Goal: Task Accomplishment & Management: Manage account settings

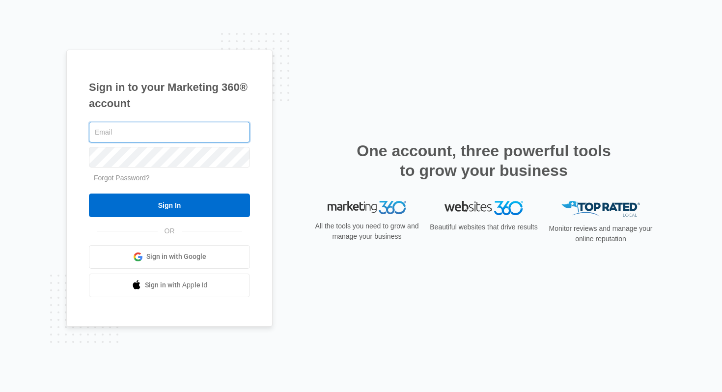
type input "[PERSON_NAME][EMAIL_ADDRESS][DOMAIN_NAME]"
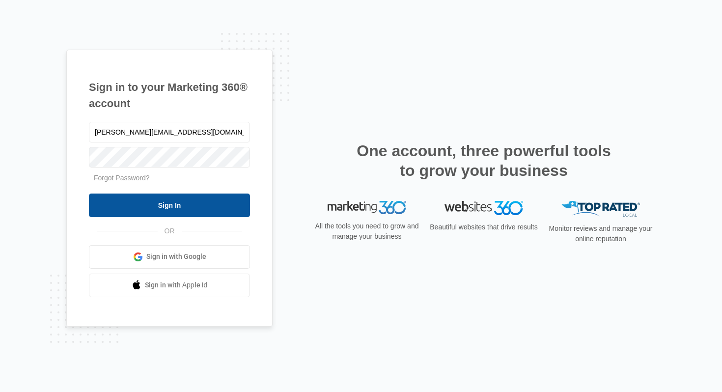
click at [179, 200] on input "Sign In" at bounding box center [169, 205] width 161 height 24
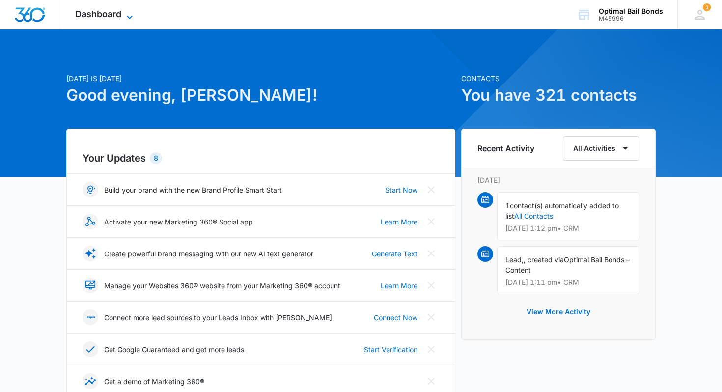
click at [133, 17] on icon at bounding box center [130, 17] width 12 height 12
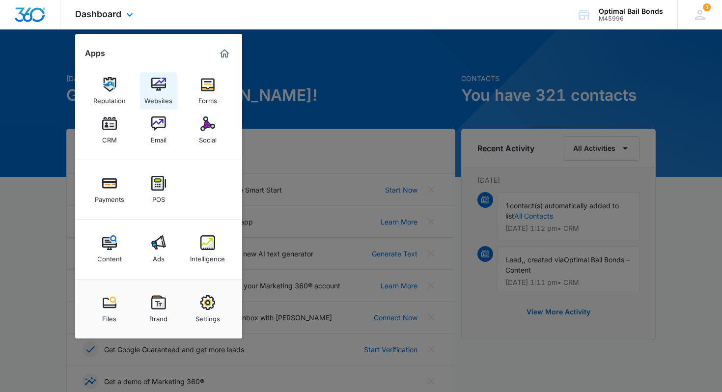
click at [156, 84] on img at bounding box center [158, 84] width 15 height 15
